Goal: Task Accomplishment & Management: Manage account settings

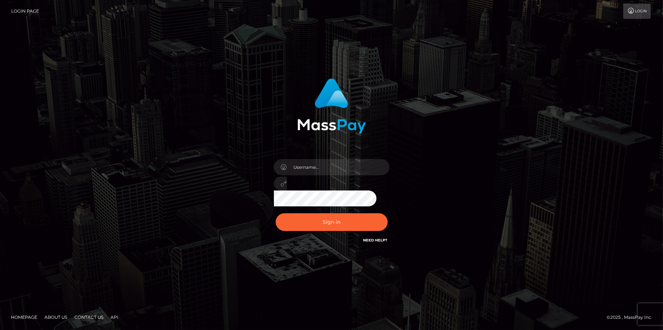
click at [328, 157] on div at bounding box center [332, 181] width 127 height 55
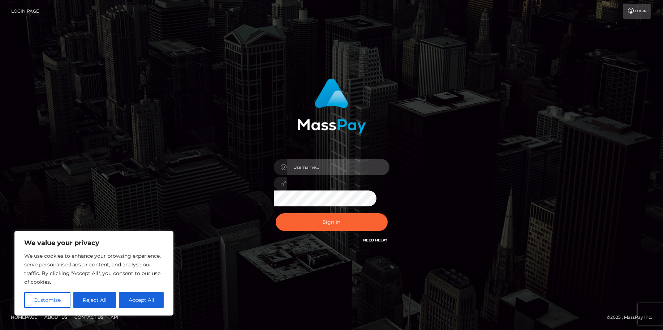
click at [328, 162] on input "text" at bounding box center [338, 167] width 103 height 16
type input "tss"
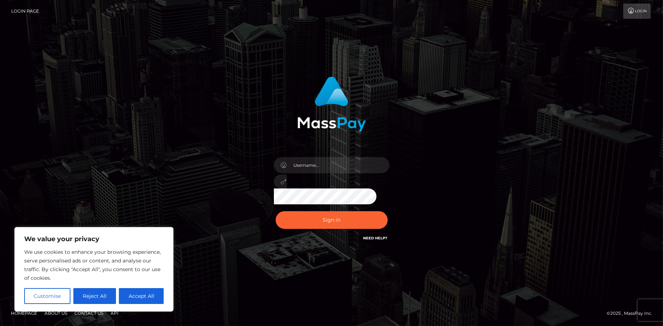
click at [338, 45] on div "Sign in" at bounding box center [331, 163] width 663 height 292
